Goal: Task Accomplishment & Management: Manage account settings

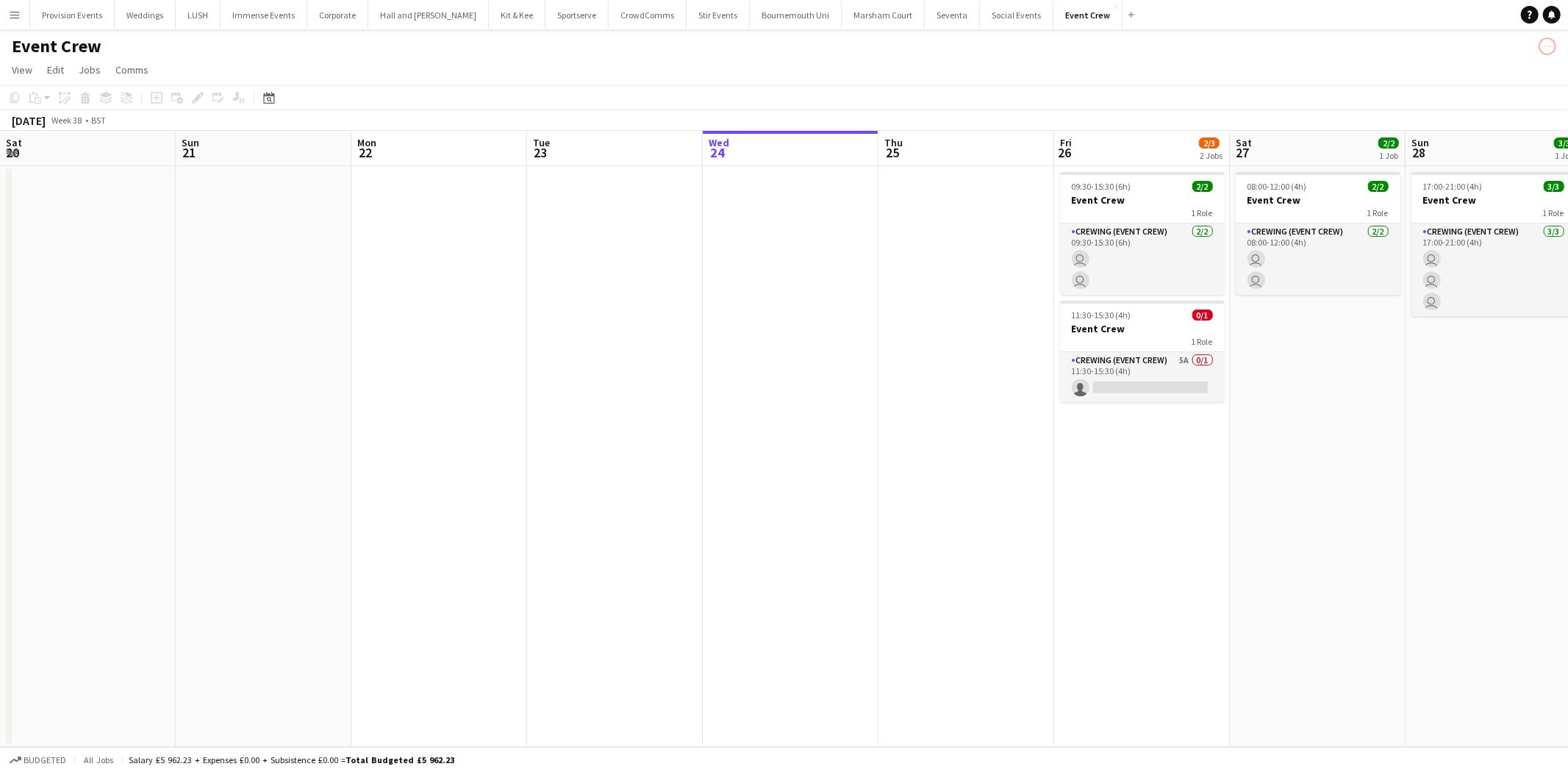
scroll to position [0, 351]
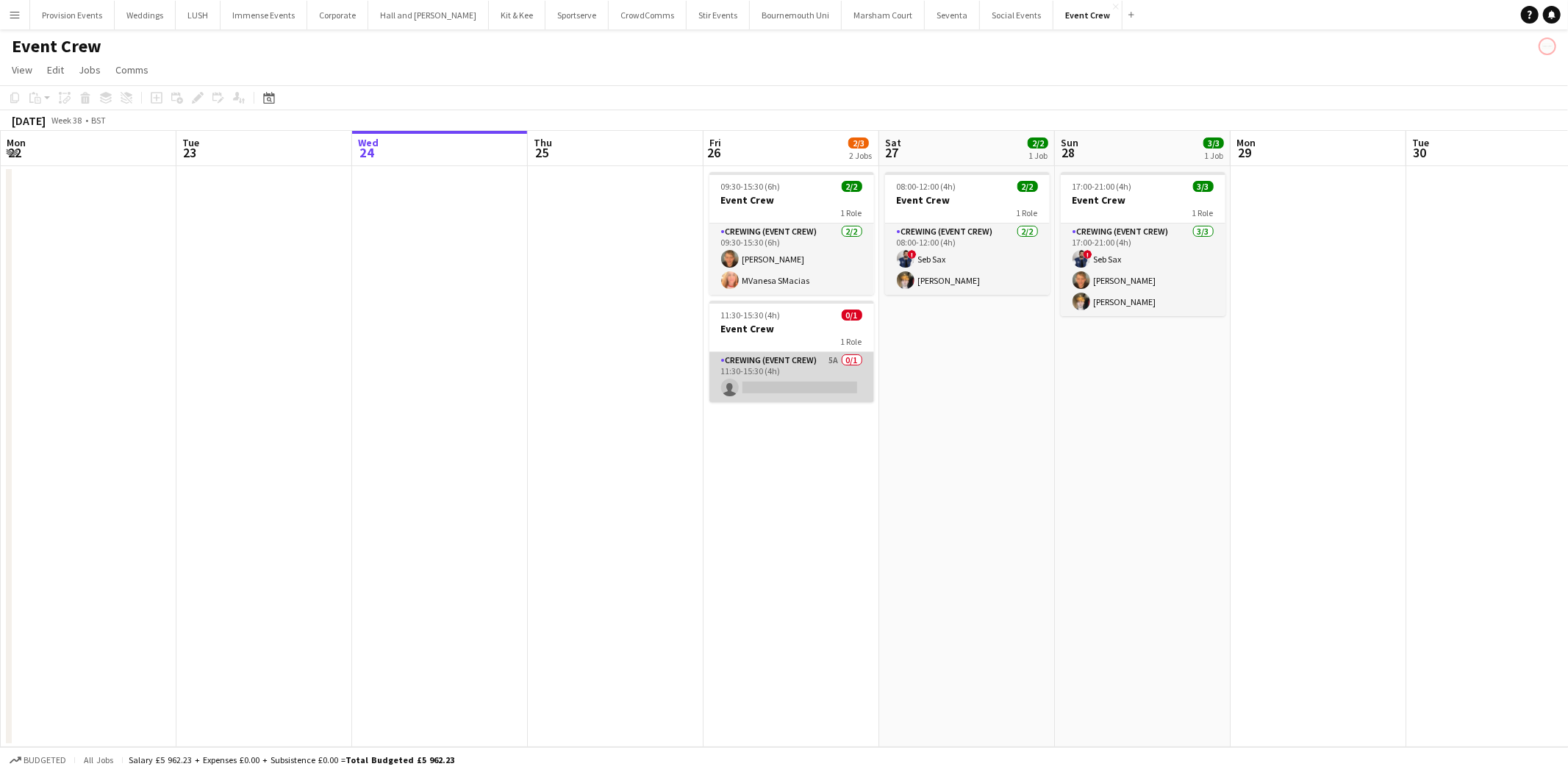
click at [819, 366] on app-card-role "Crewing (Event Crew) 5A 0/1 11:30-15:30 (4h) single-neutral-actions" at bounding box center [791, 377] width 164 height 50
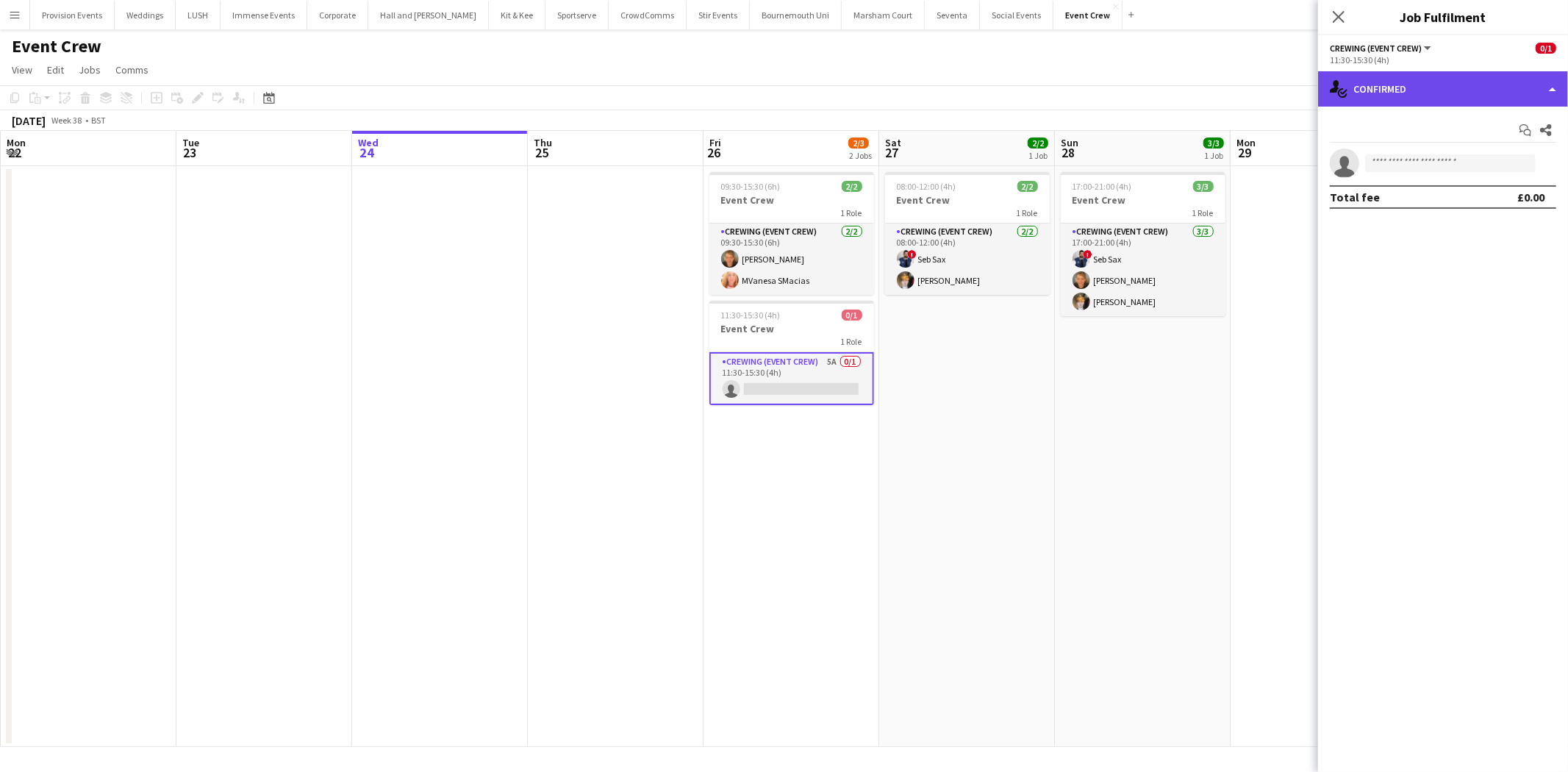
click at [1357, 76] on div "single-neutral-actions-check-2 Confirmed" at bounding box center [1443, 89] width 250 height 35
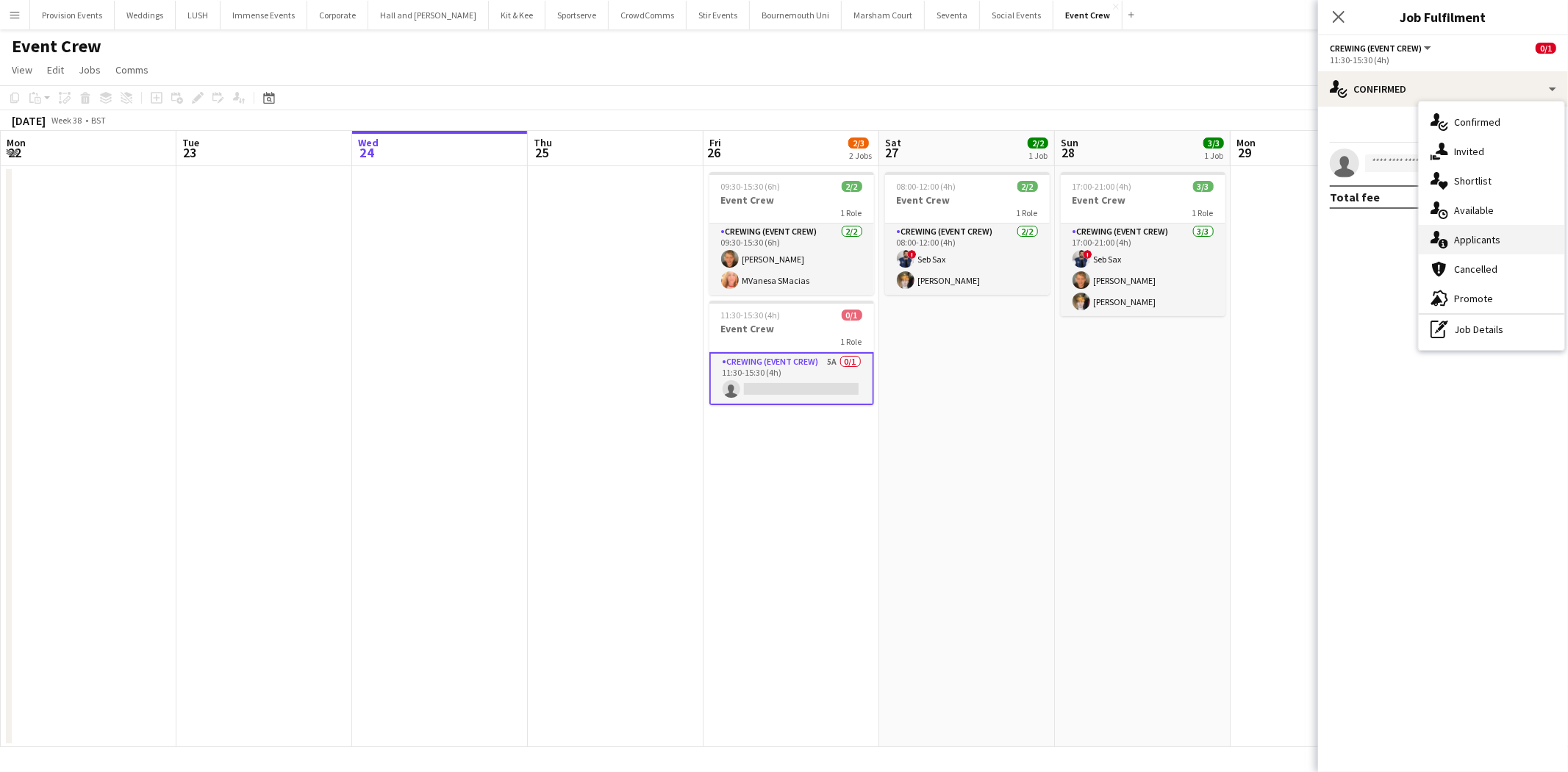
click at [1446, 243] on icon at bounding box center [1443, 244] width 10 height 10
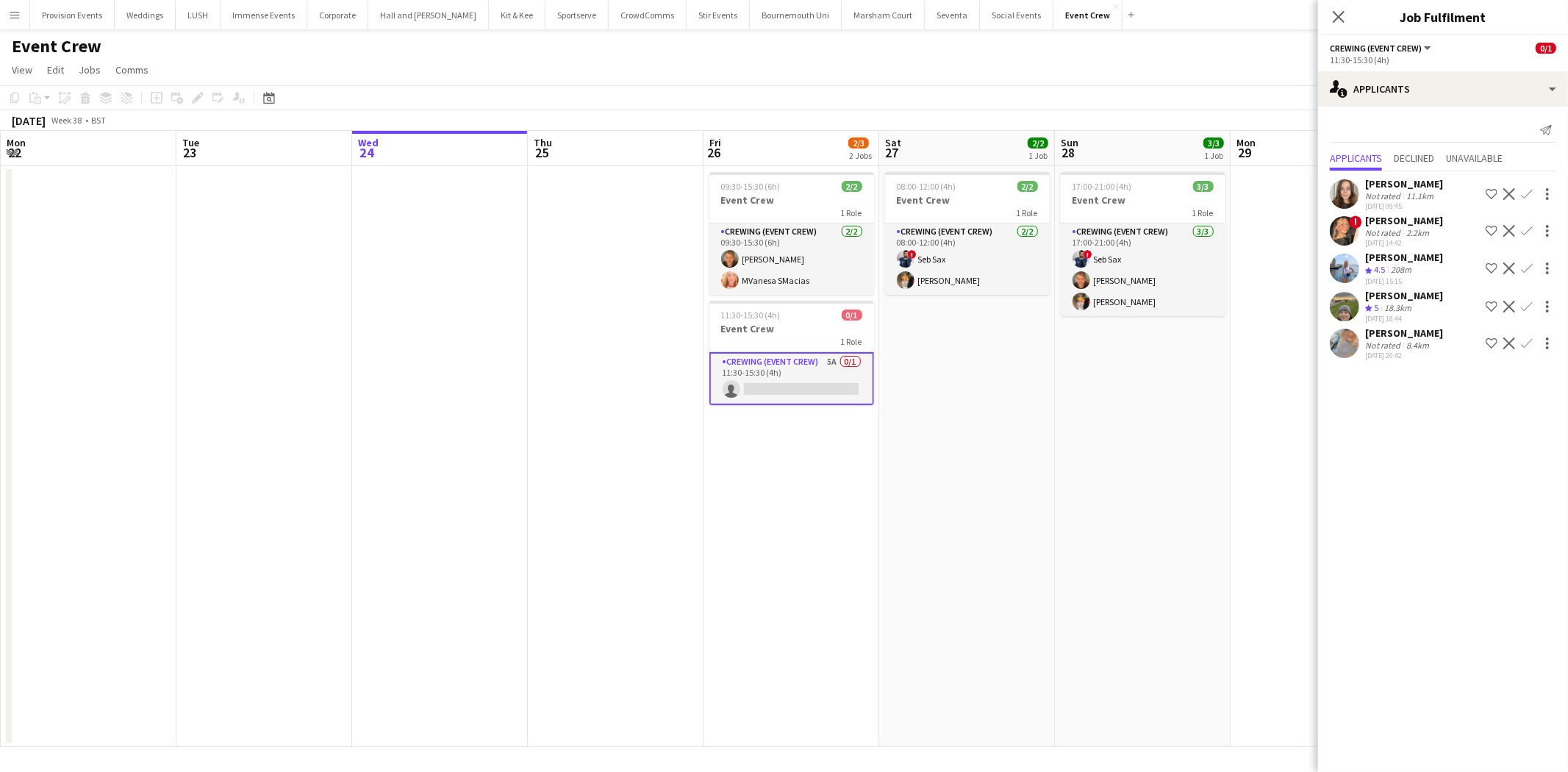
click at [1395, 254] on div "[PERSON_NAME]" at bounding box center [1404, 257] width 78 height 13
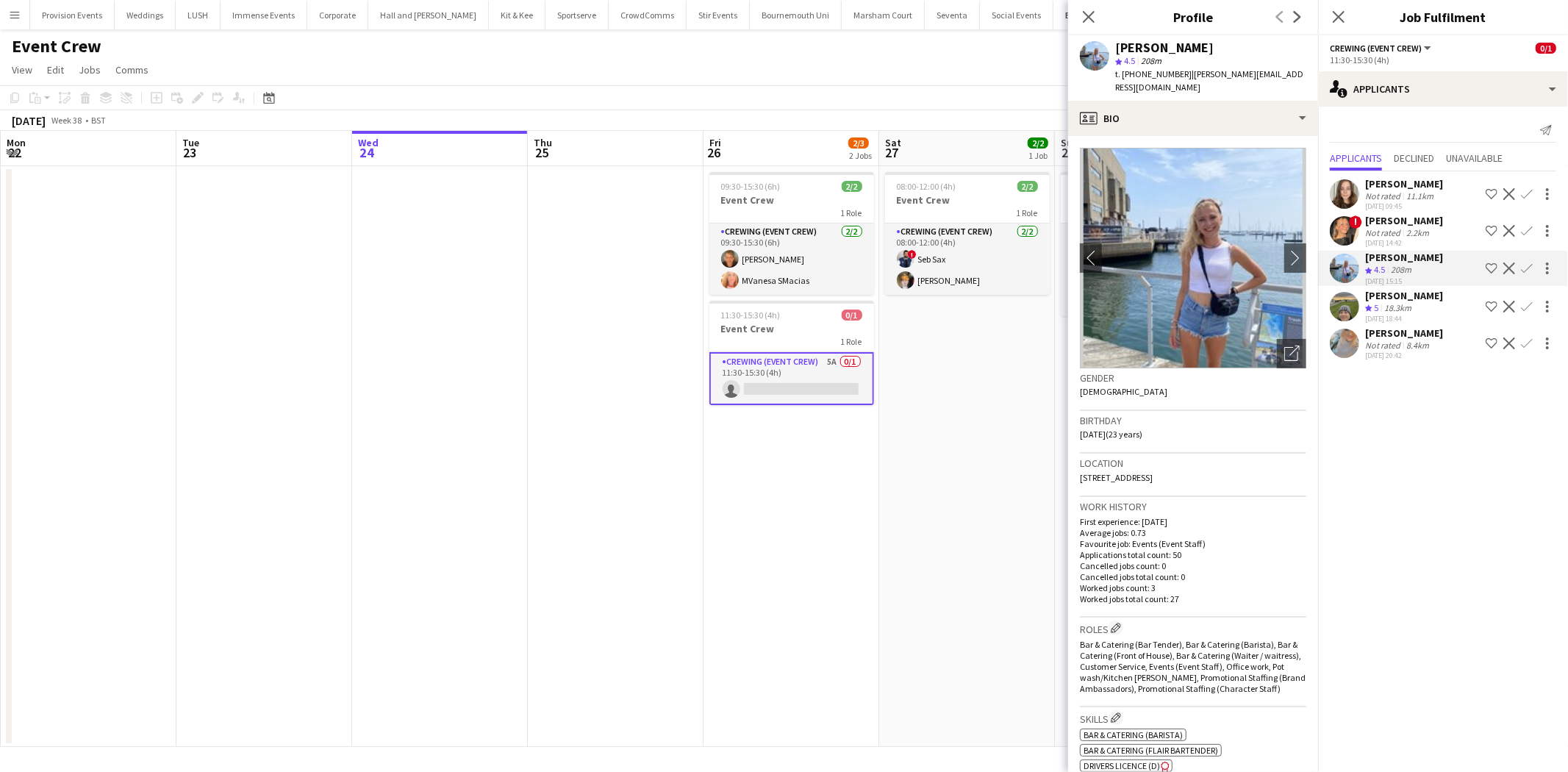
scroll to position [500, 0]
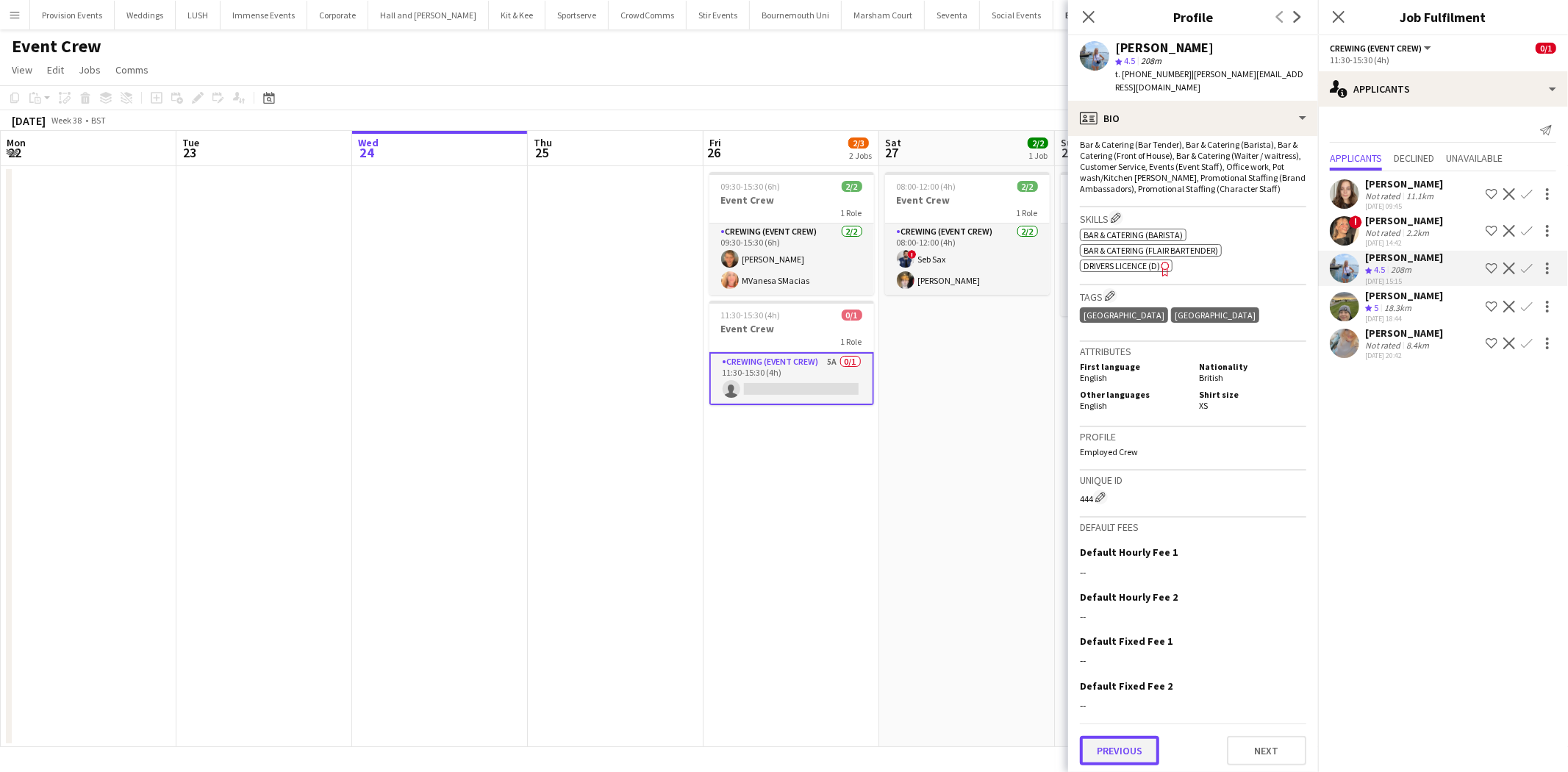
click at [1109, 738] on button "Previous" at bounding box center [1119, 751] width 80 height 30
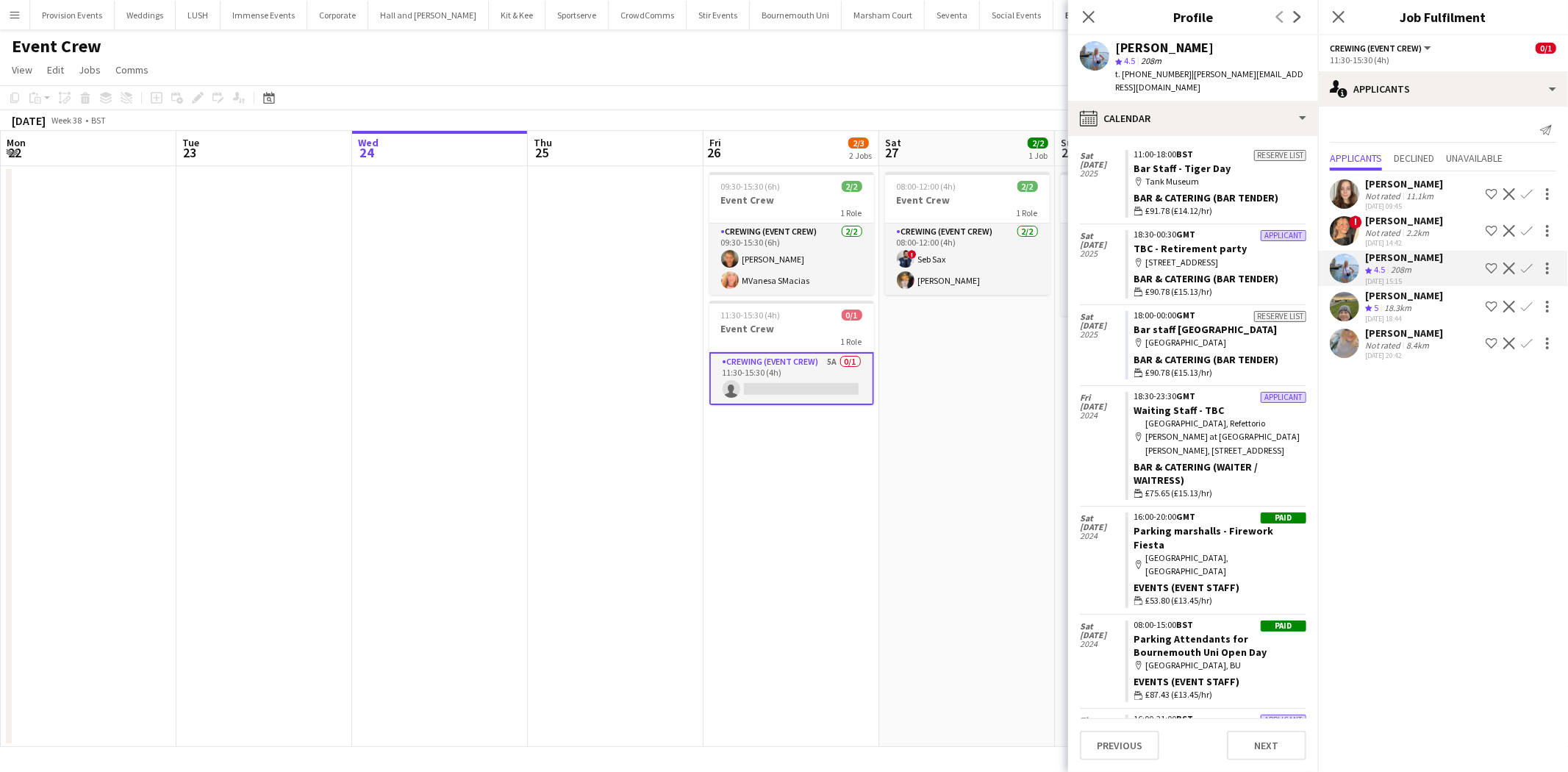
scroll to position [686, 0]
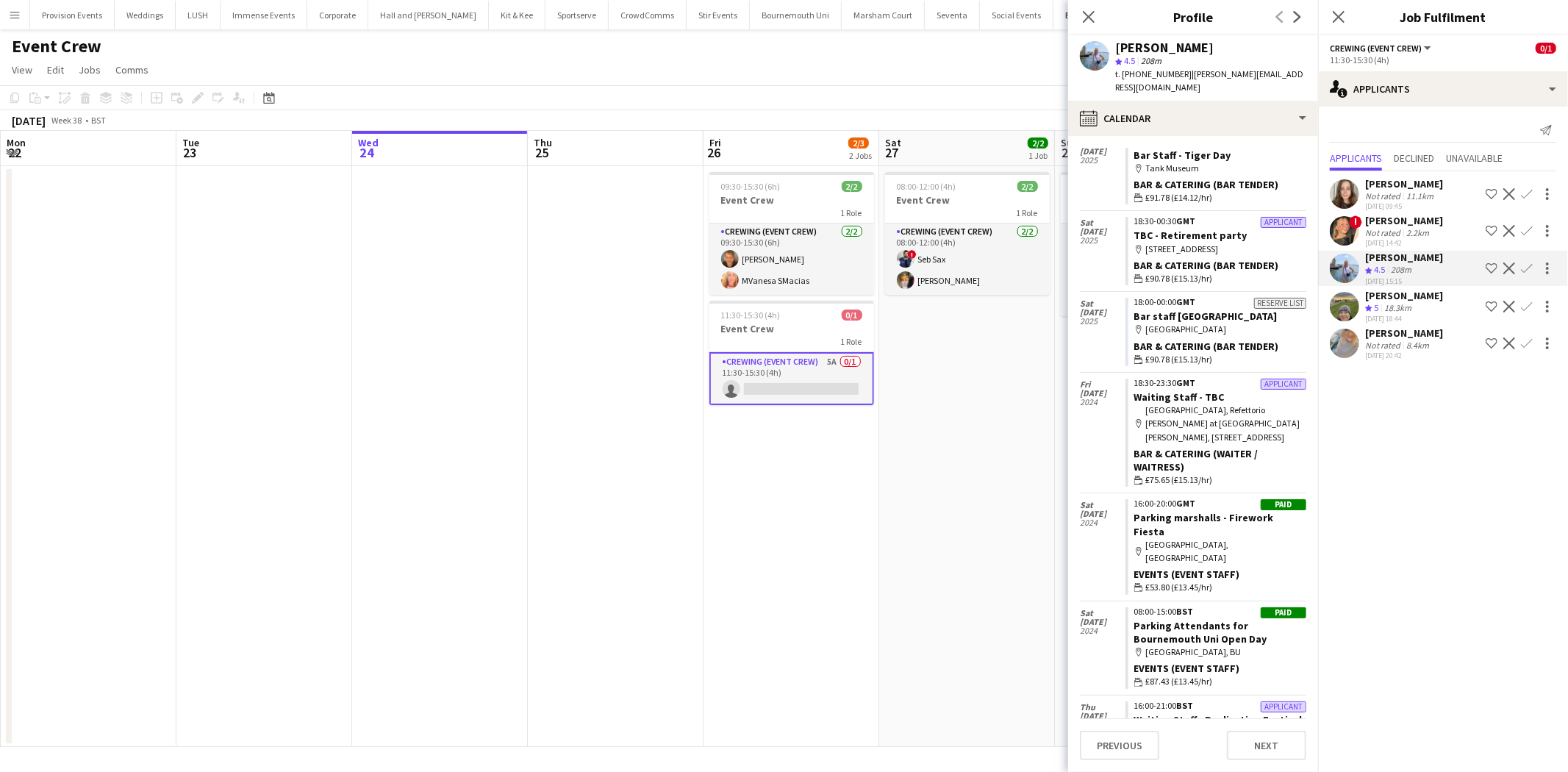
click at [1384, 294] on div "[PERSON_NAME]" at bounding box center [1404, 295] width 78 height 13
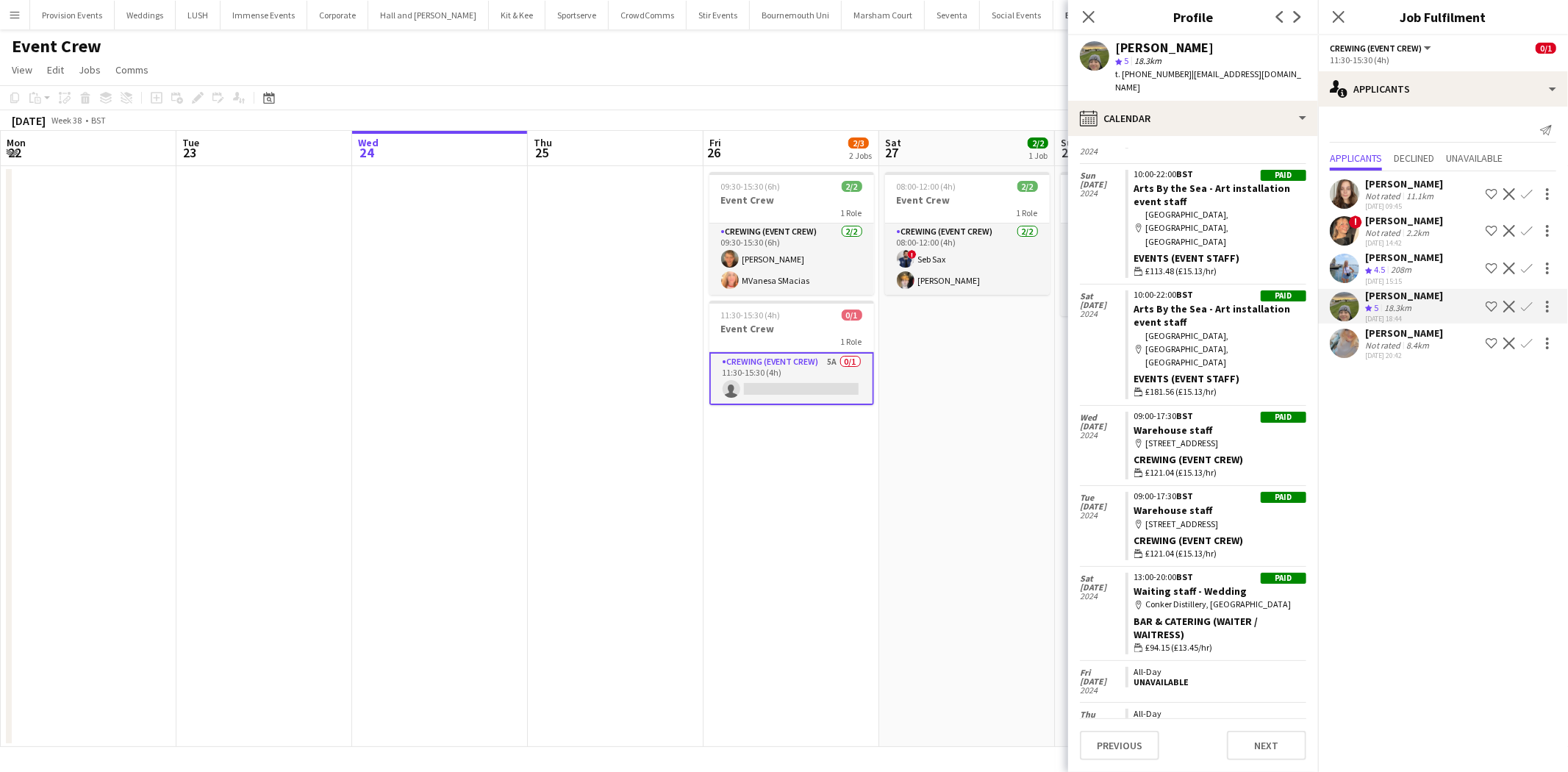
scroll to position [1047, 0]
click at [1530, 303] on app-icon "Confirm" at bounding box center [1526, 307] width 12 height 12
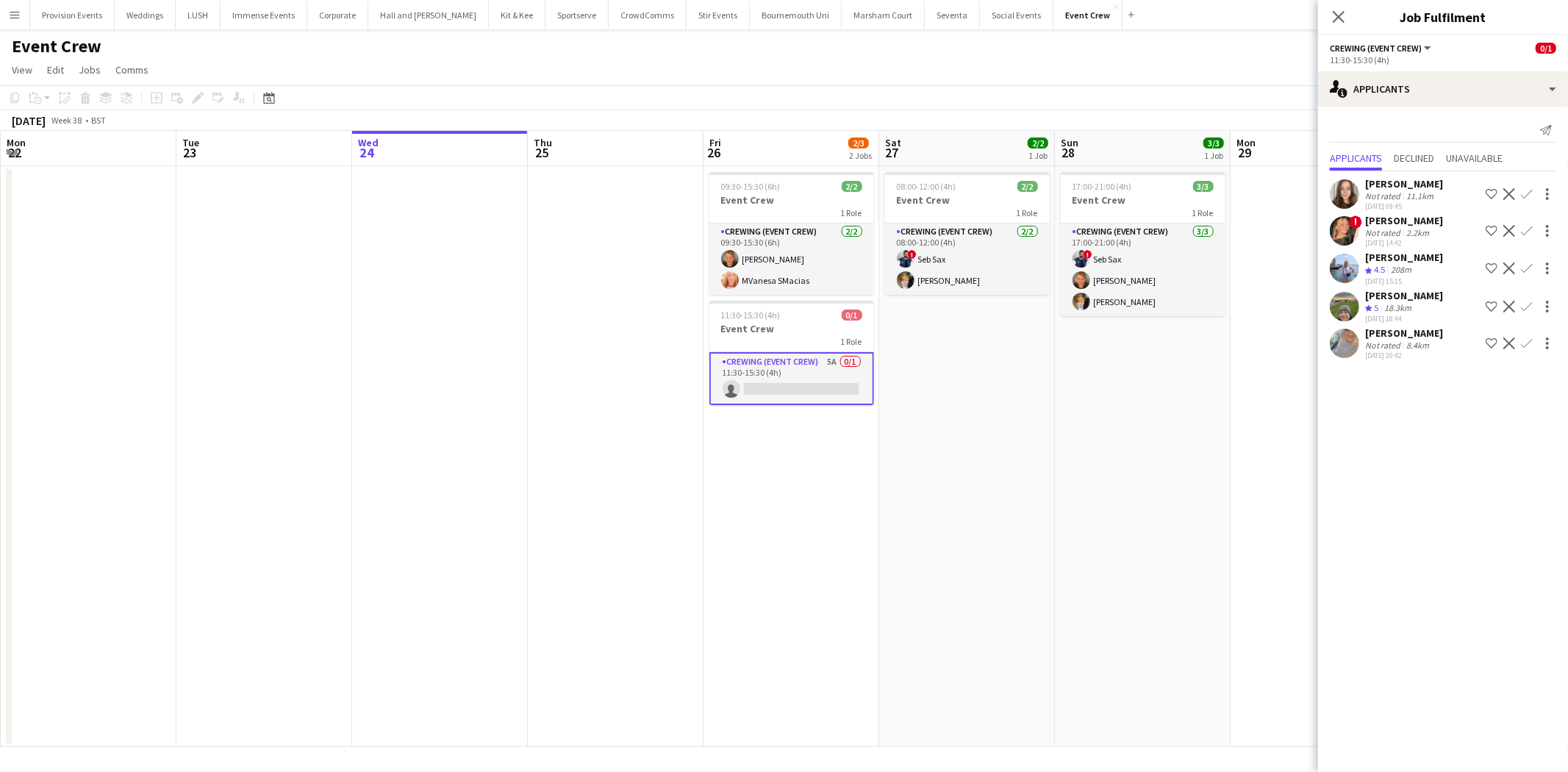
click at [1525, 303] on app-icon "Confirm" at bounding box center [1526, 307] width 12 height 12
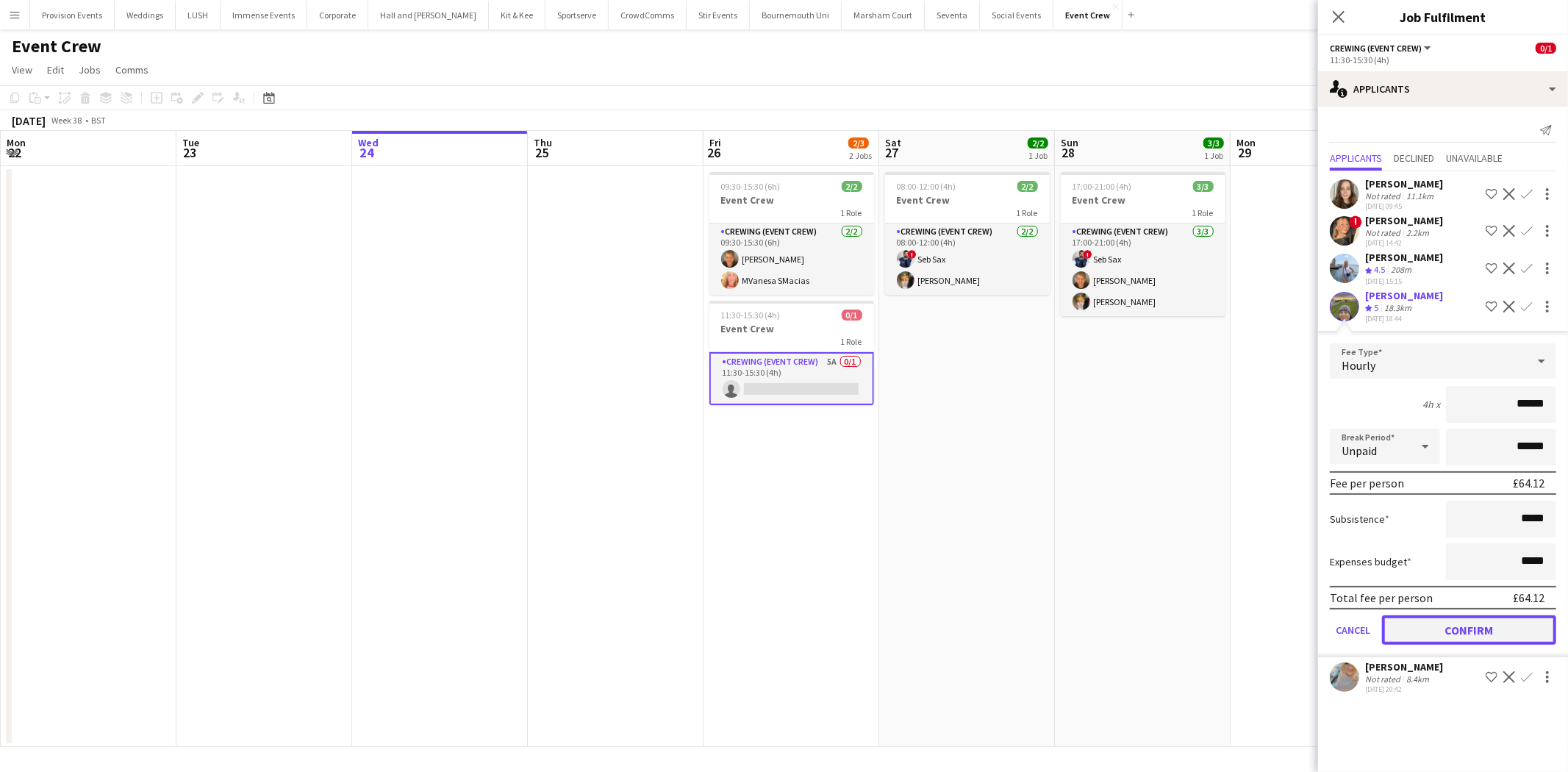
click at [1520, 622] on button "Confirm" at bounding box center [1469, 631] width 174 height 30
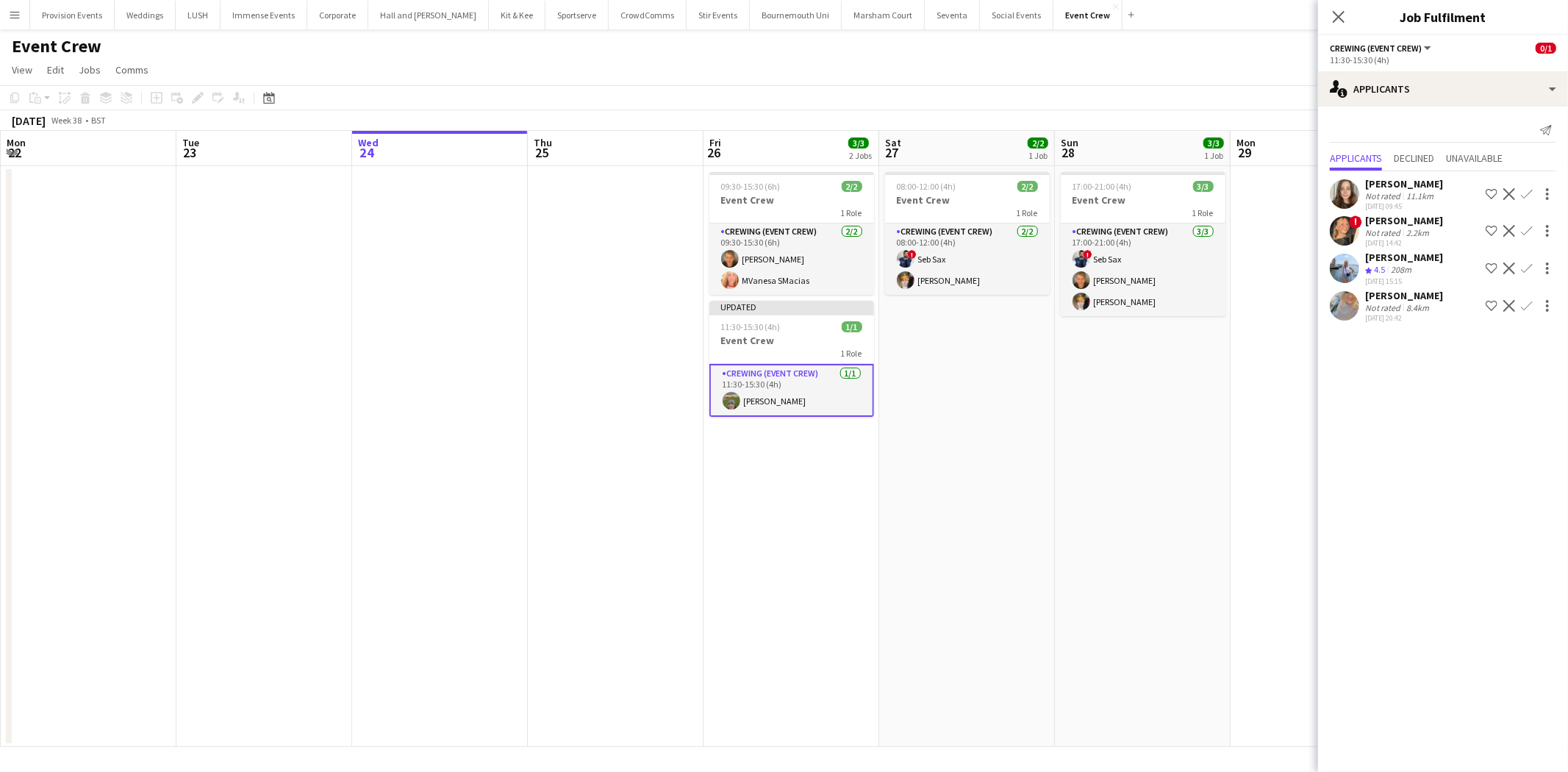
click at [1064, 533] on app-date-cell "17:00-21:00 (4h) 3/3 Event Crew 1 Role Crewing (Event Crew) [DATE] 17:00-21:00 …" at bounding box center [1142, 456] width 176 height 581
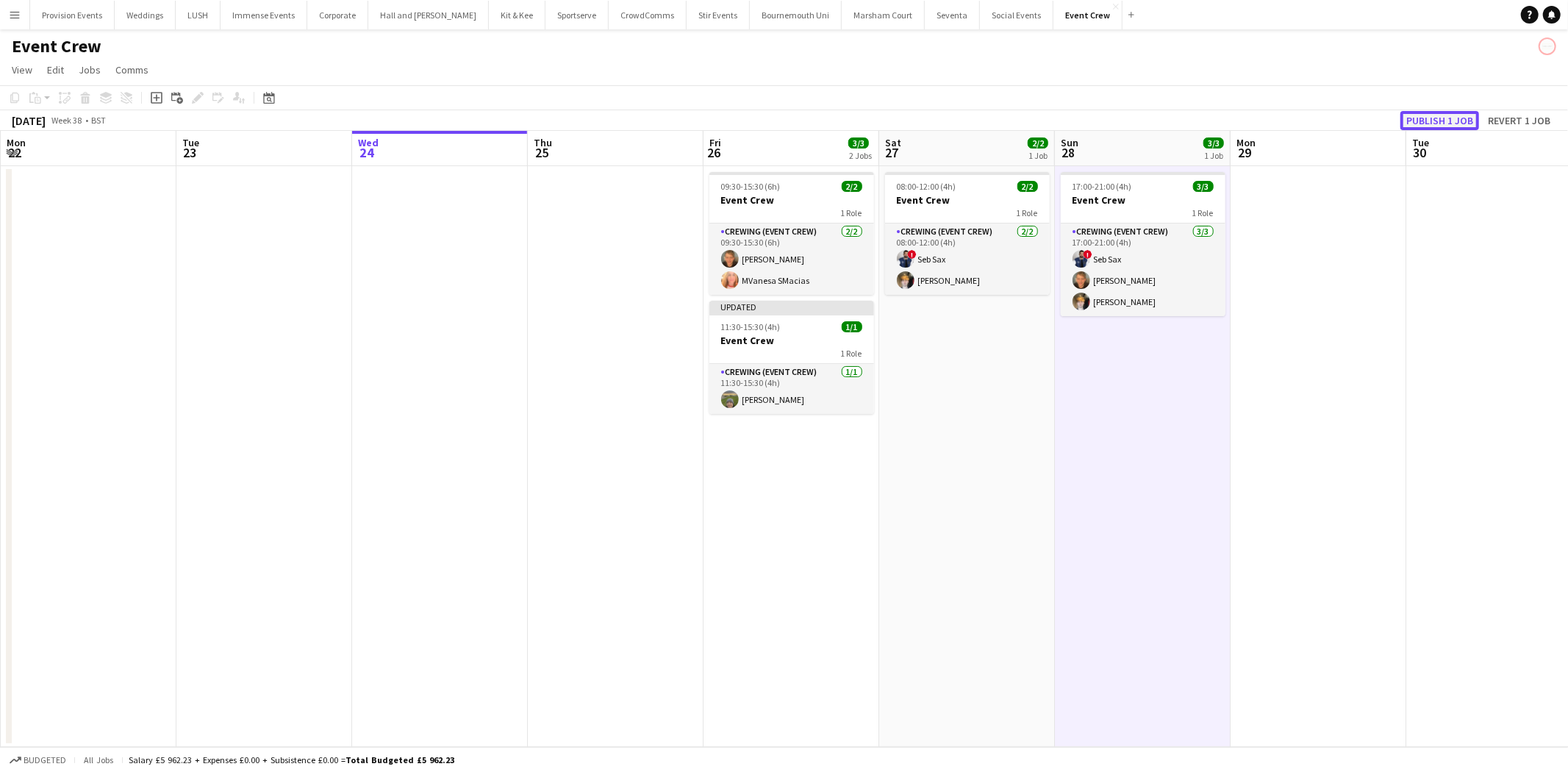
click at [1436, 116] on button "Publish 1 job" at bounding box center [1440, 120] width 79 height 19
